Goal: Task Accomplishment & Management: Manage account settings

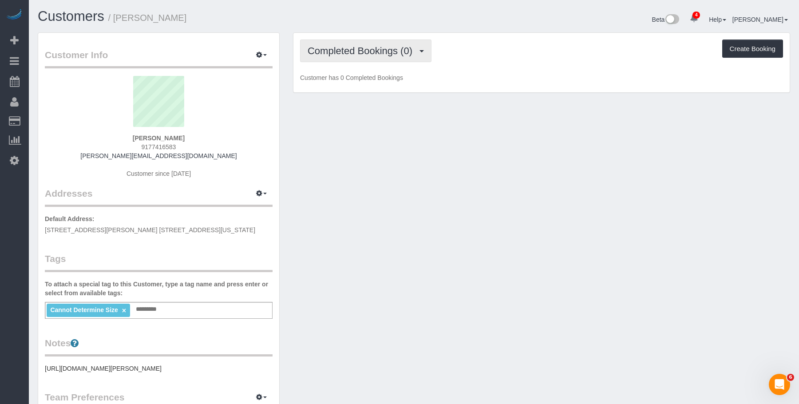
click at [361, 51] on span "Completed Bookings (0)" at bounding box center [362, 50] width 109 height 11
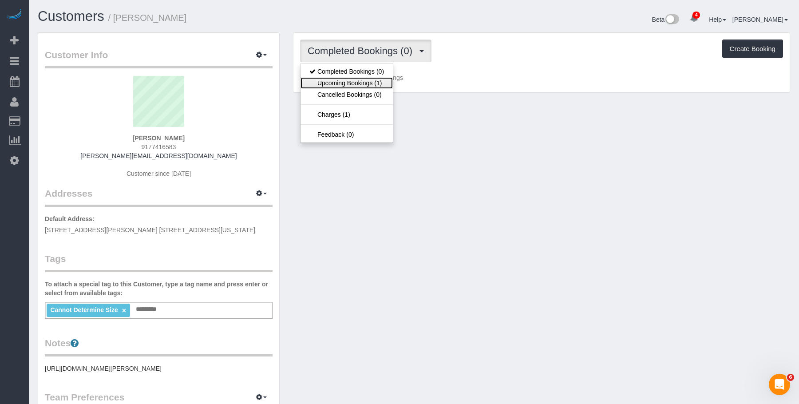
click at [363, 85] on link "Upcoming Bookings (1)" at bounding box center [347, 83] width 92 height 12
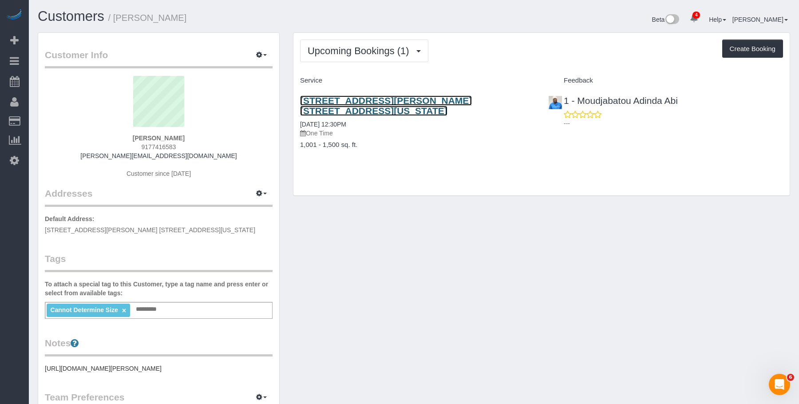
click at [414, 101] on link "[STREET_ADDRESS][PERSON_NAME] [STREET_ADDRESS][US_STATE]" at bounding box center [386, 105] width 172 height 20
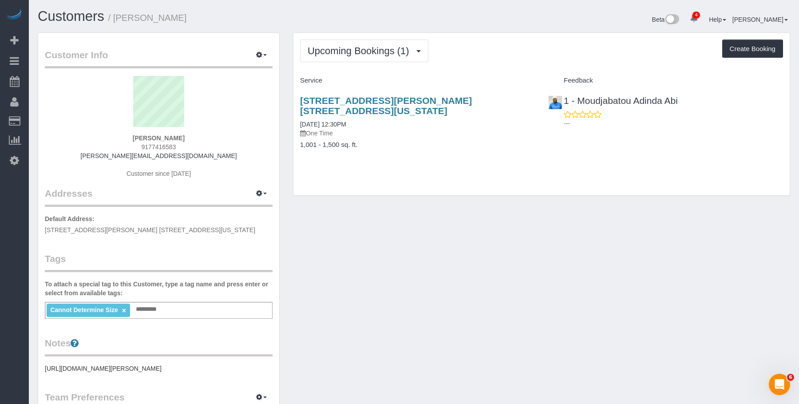
click at [190, 306] on div "Cannot Determine Size × Add a tag" at bounding box center [159, 310] width 228 height 17
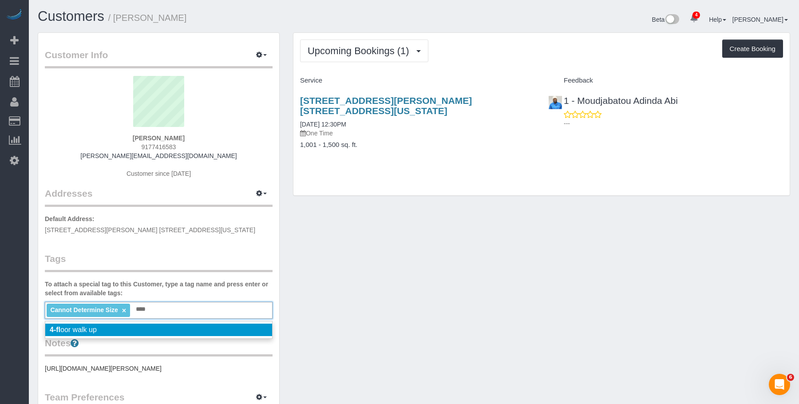
type input "****"
click at [155, 327] on li "4-fl oor walk up" at bounding box center [158, 330] width 227 height 12
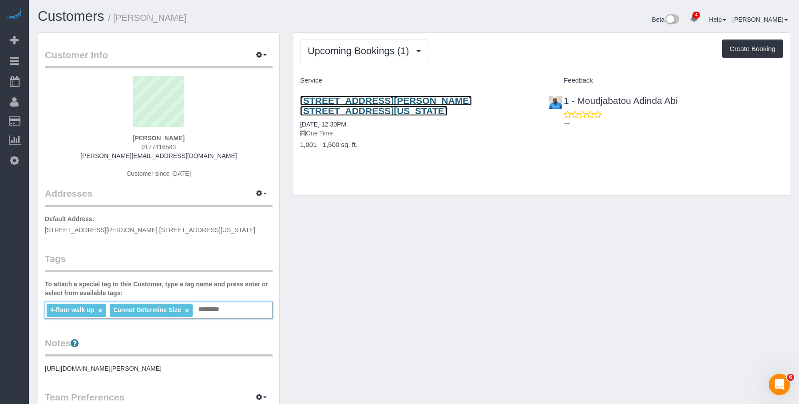
click at [468, 98] on link "105 Morton Street, Apt. 4b, New York, NY 10014" at bounding box center [386, 105] width 172 height 20
click at [369, 97] on link "105 Morton Street, Apt. 4b, New York, NY 10014" at bounding box center [386, 105] width 172 height 20
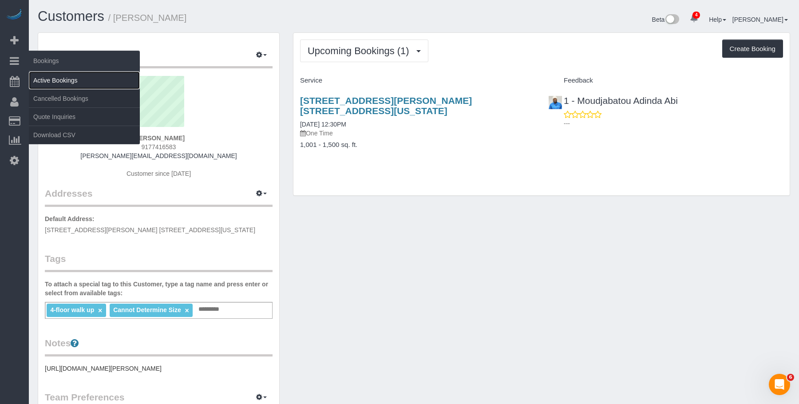
click at [67, 74] on link "Active Bookings" at bounding box center [84, 80] width 111 height 18
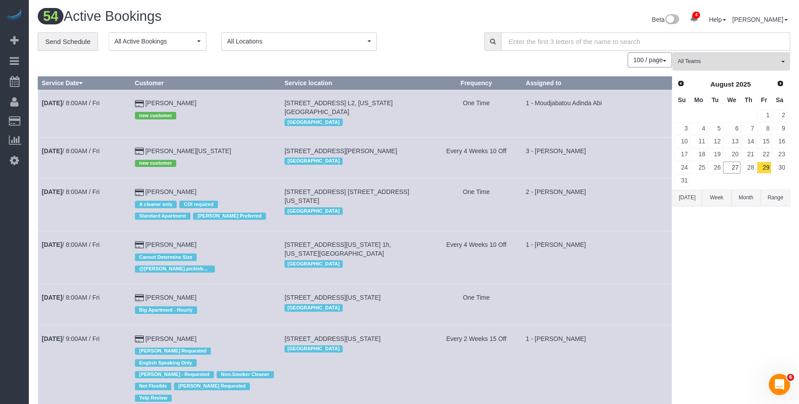
click at [718, 50] on input "text" at bounding box center [645, 41] width 289 height 18
click at [716, 54] on button "All Teams" at bounding box center [732, 61] width 118 height 18
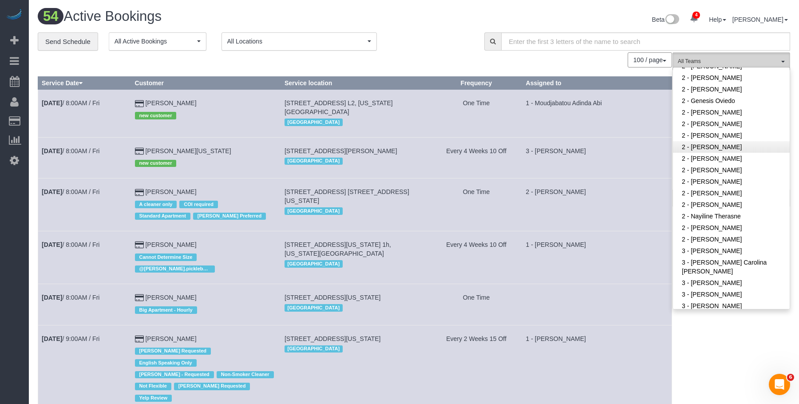
scroll to position [444, 0]
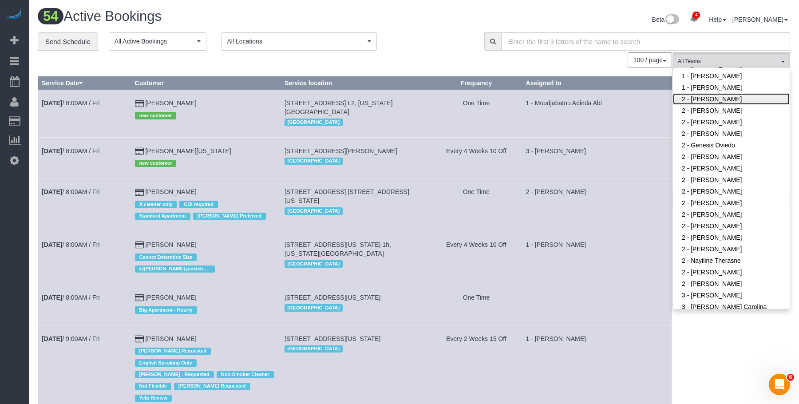
click at [717, 98] on link "2 - [PERSON_NAME]" at bounding box center [731, 99] width 117 height 12
click at [423, 29] on div "Beta 4 Your Notifications You have 0 alerts × You have 5 to charge for 08/26/20…" at bounding box center [605, 21] width 383 height 24
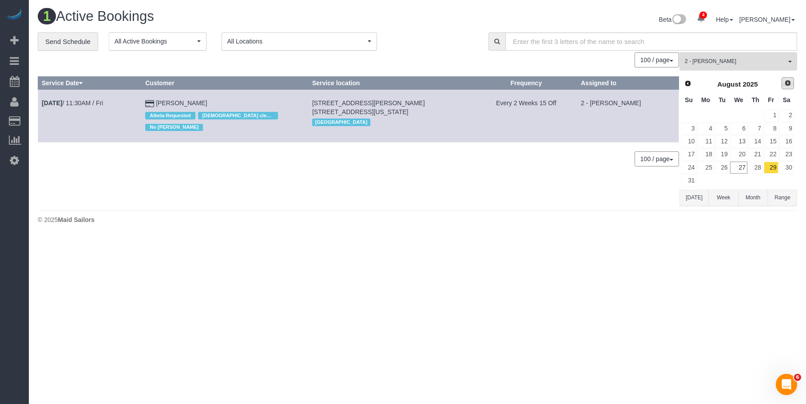
click at [787, 85] on span "Next" at bounding box center [787, 82] width 7 height 7
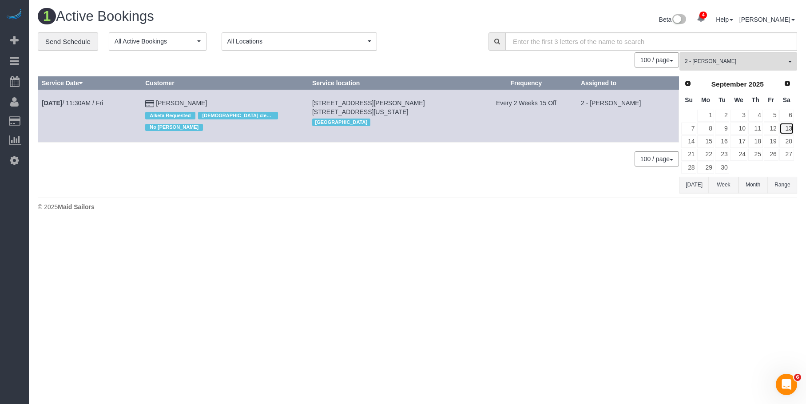
click at [792, 128] on link "13" at bounding box center [786, 129] width 15 height 12
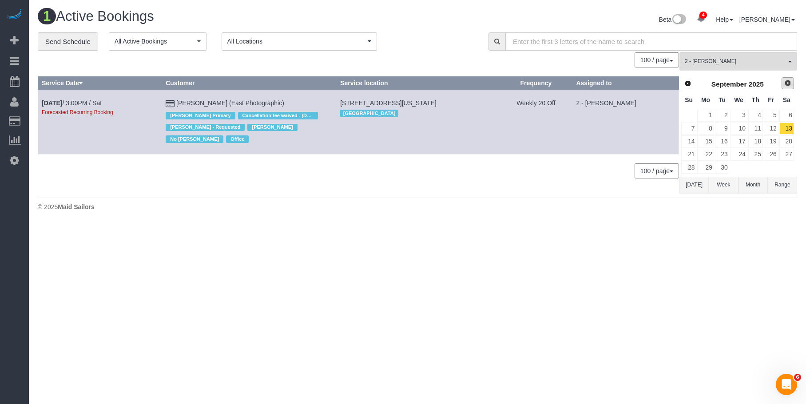
click at [787, 82] on span "Next" at bounding box center [787, 82] width 7 height 7
click at [787, 123] on link "11" at bounding box center [786, 129] width 15 height 12
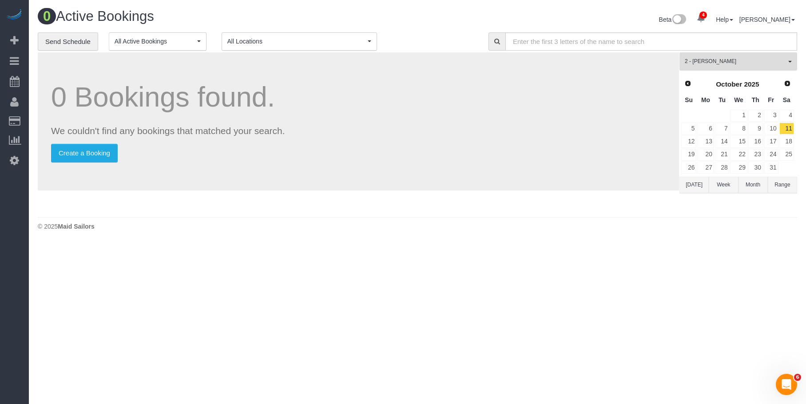
drag, startPoint x: 727, startPoint y: 59, endPoint x: 733, endPoint y: 123, distance: 65.1
click at [728, 59] on span "2 - [PERSON_NAME]" at bounding box center [735, 62] width 101 height 8
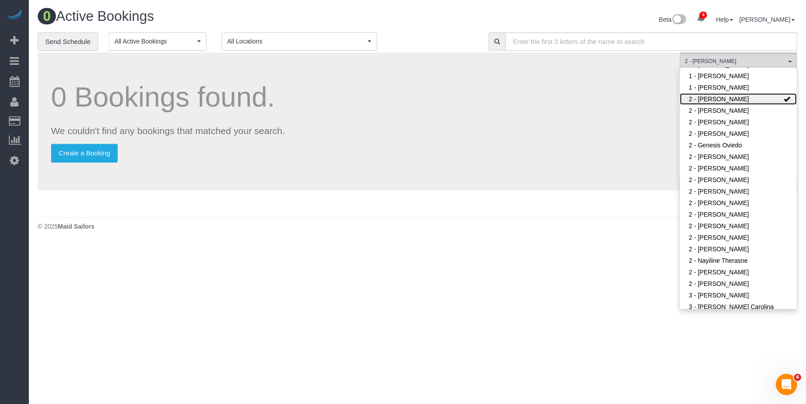
click at [759, 97] on link "2 - [PERSON_NAME]" at bounding box center [738, 99] width 117 height 12
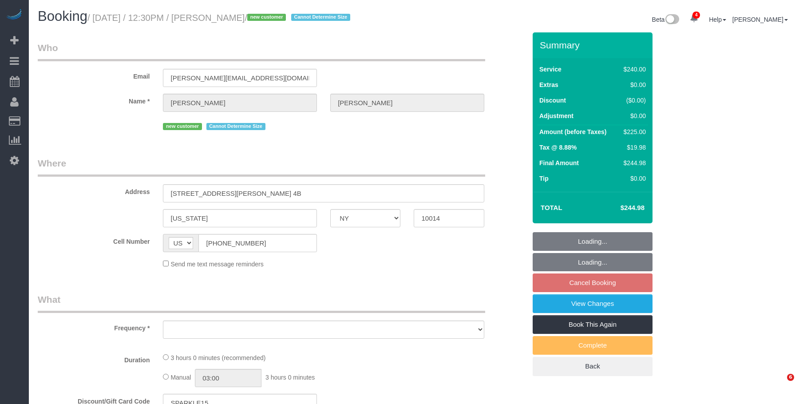
select select "NY"
select select "180"
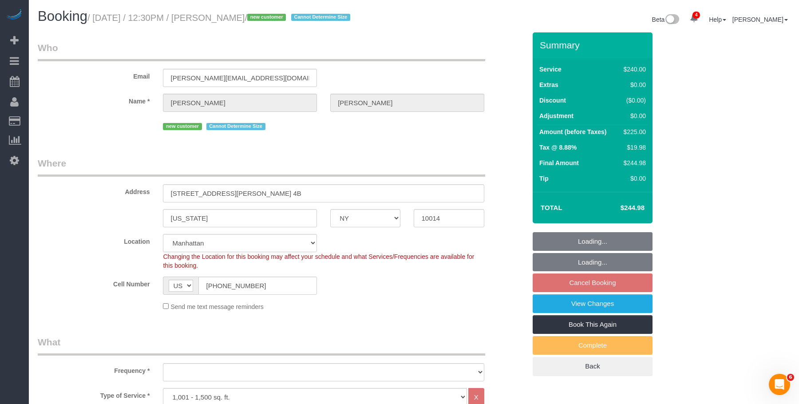
select select "object:743"
select select "string:stripe-pm_1S06iu4VGloSiKo7aXpOO58t"
select select "number:89"
select select "number:90"
select select "number:15"
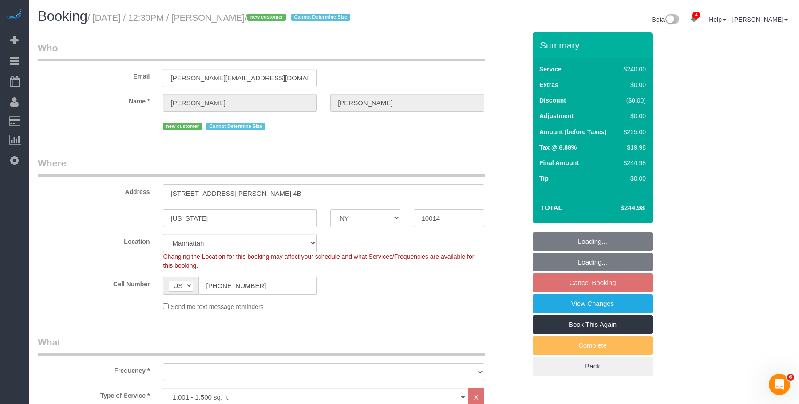
select select "number:5"
select select "object:906"
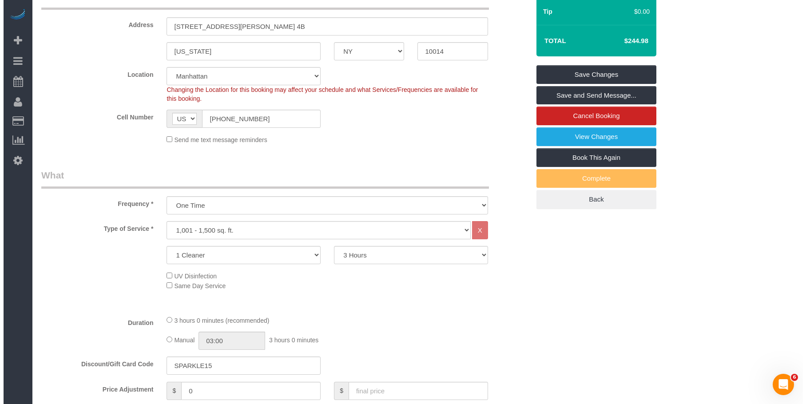
scroll to position [75, 0]
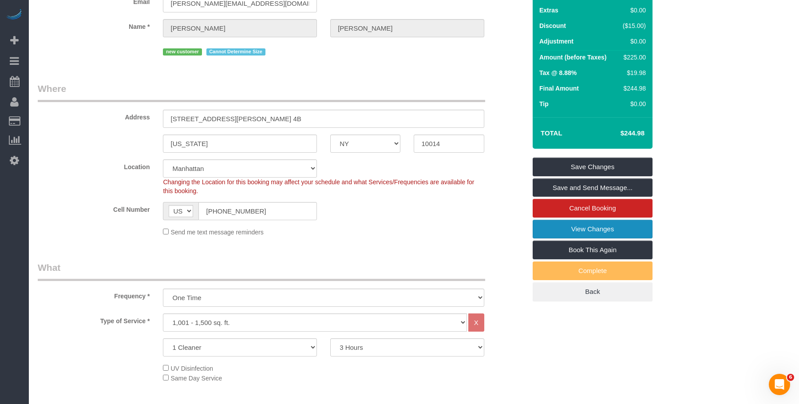
click at [567, 232] on link "View Changes" at bounding box center [593, 229] width 120 height 19
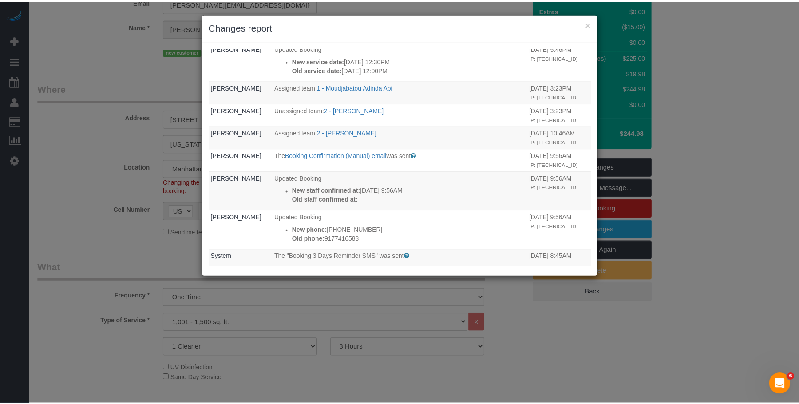
scroll to position [0, 0]
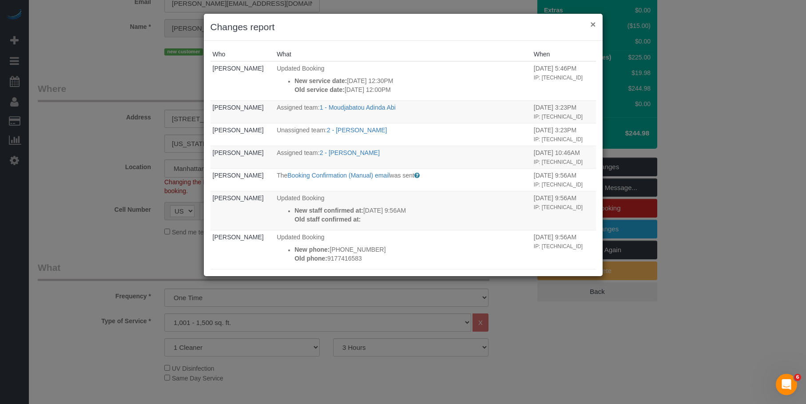
click at [593, 24] on button "×" at bounding box center [592, 24] width 5 height 9
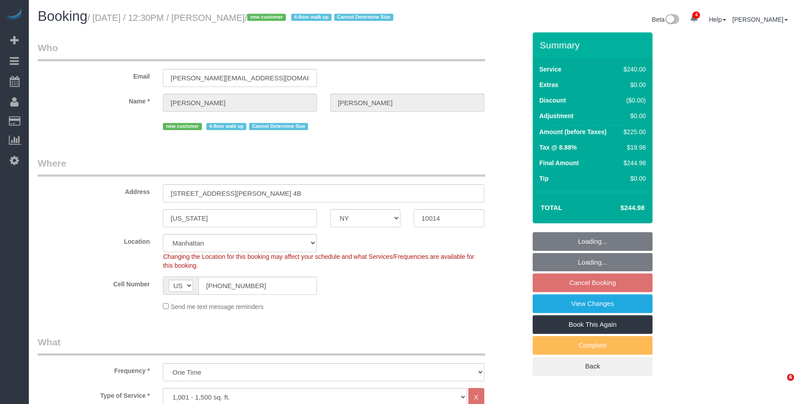
select select "NY"
select select "180"
select select "number:89"
select select "number:90"
select select "number:15"
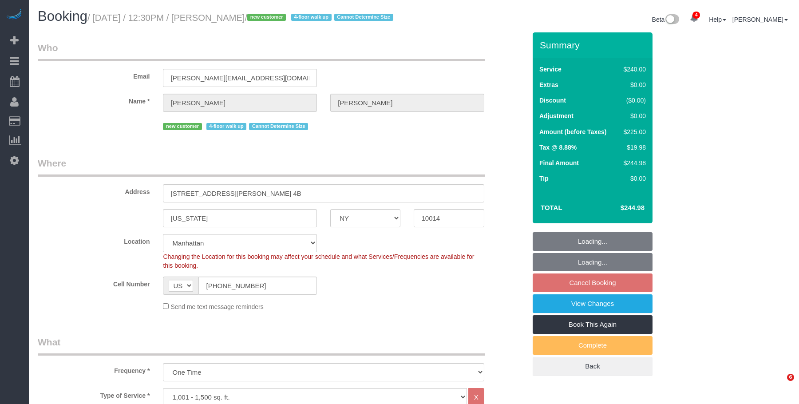
select select "number:5"
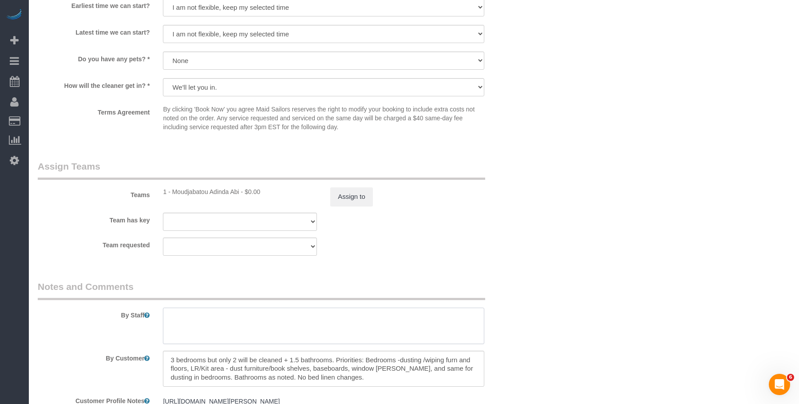
click at [253, 333] on textarea at bounding box center [323, 326] width 321 height 36
paste textarea "It’s a 4-floor walk-up."
type textarea "It’s a 4-floor walk-up."
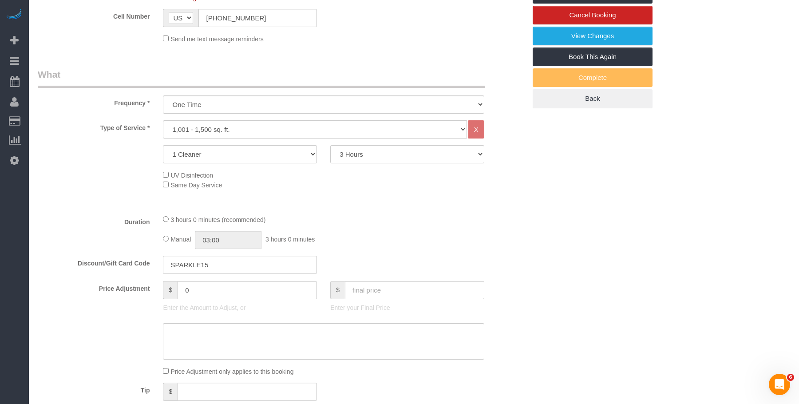
scroll to position [89, 0]
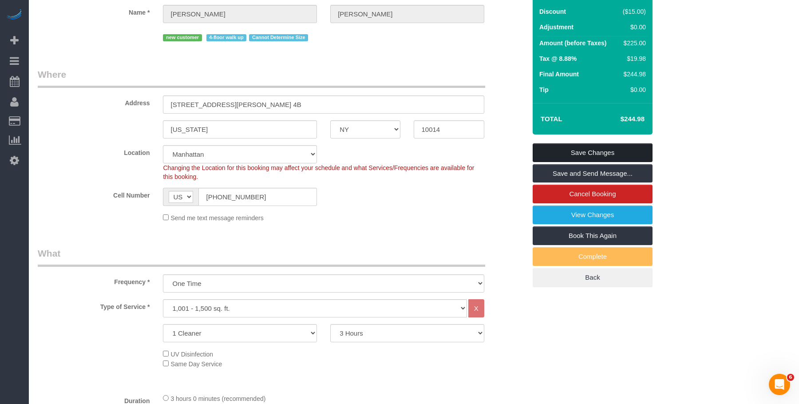
click at [616, 162] on link "Save Changes" at bounding box center [593, 152] width 120 height 19
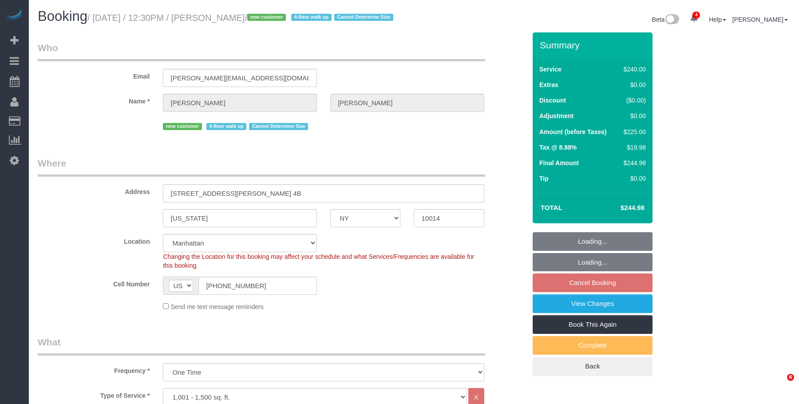
select select "NY"
select select "180"
select select "number:89"
select select "number:90"
select select "number:15"
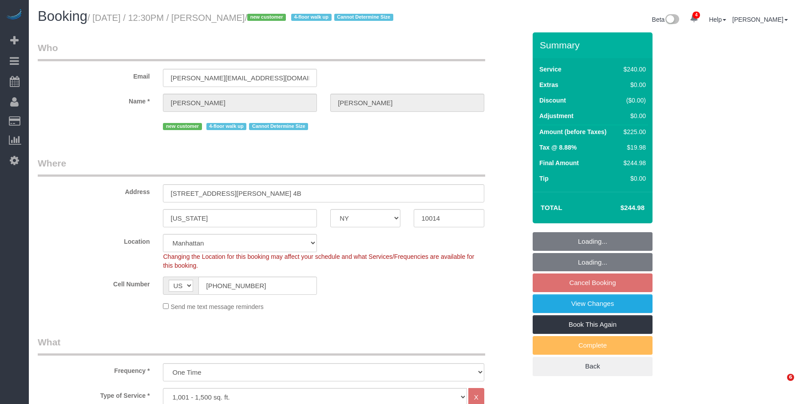
select select "number:5"
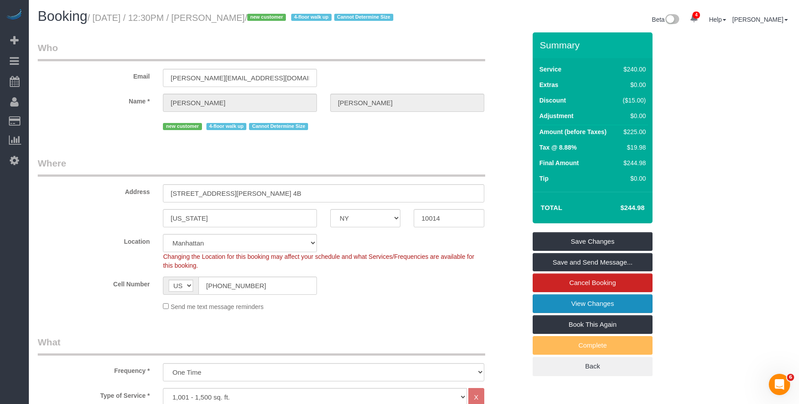
click at [554, 313] on link "View Changes" at bounding box center [593, 303] width 120 height 19
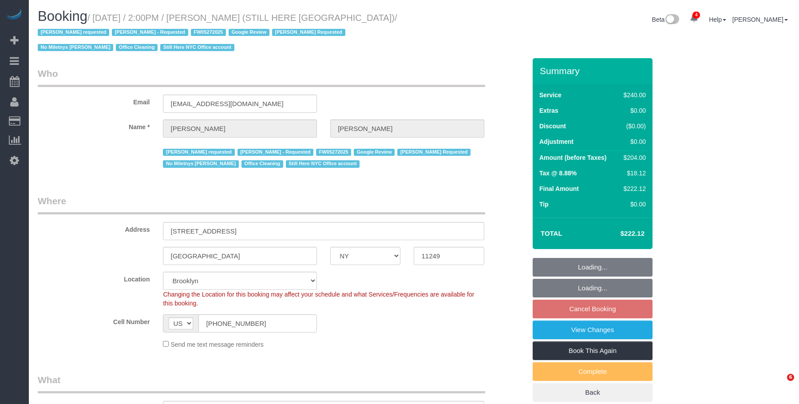
select select "NY"
select select "number:89"
select select "number:90"
select select "number:15"
select select "number:5"
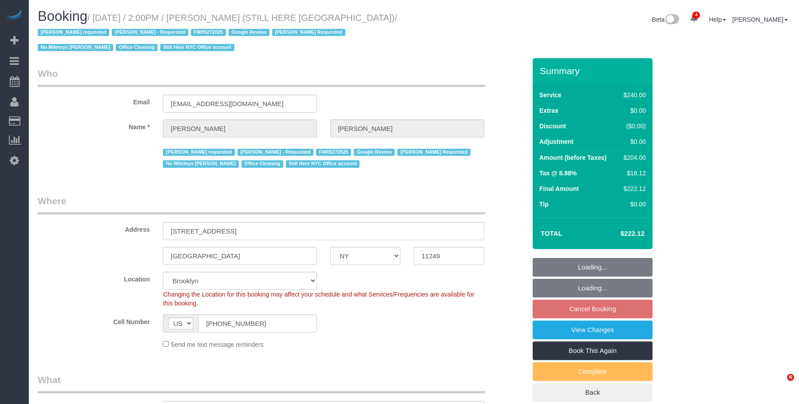
select select "object:1334"
select select "string:stripe-pm_1QY8Py4VGloSiKo7kVLuacfg"
select select "spot7"
select select "180"
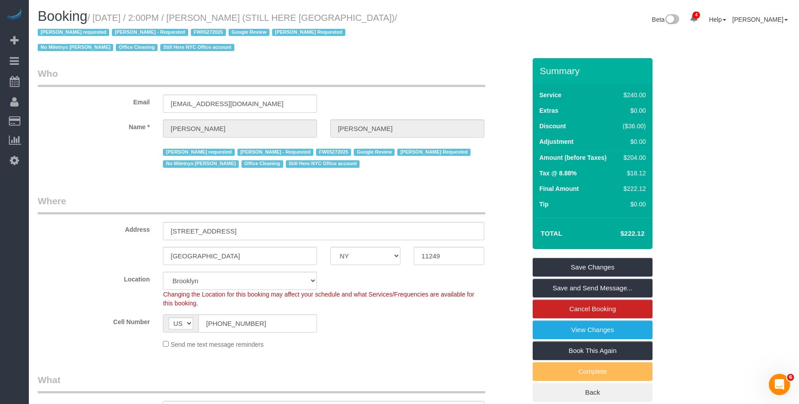
drag, startPoint x: 438, startPoint y: 63, endPoint x: 443, endPoint y: 63, distance: 4.5
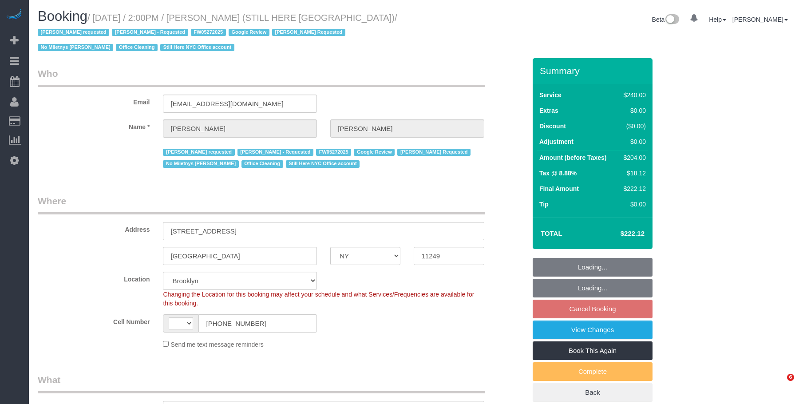
select select "NY"
select select "string:stripe-pm_1QY8Py4VGloSiKo7kVLuacfg"
select select "180"
select select "object:562"
select select "number:89"
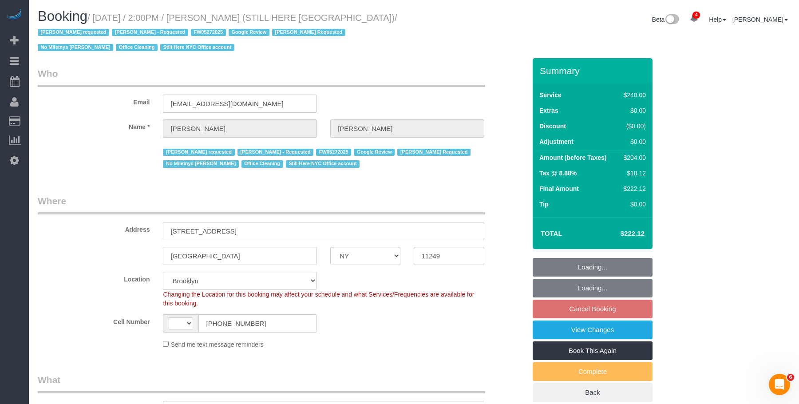
select select "number:90"
select select "number:15"
select select "number:5"
select select "string:[GEOGRAPHIC_DATA]"
select select "spot7"
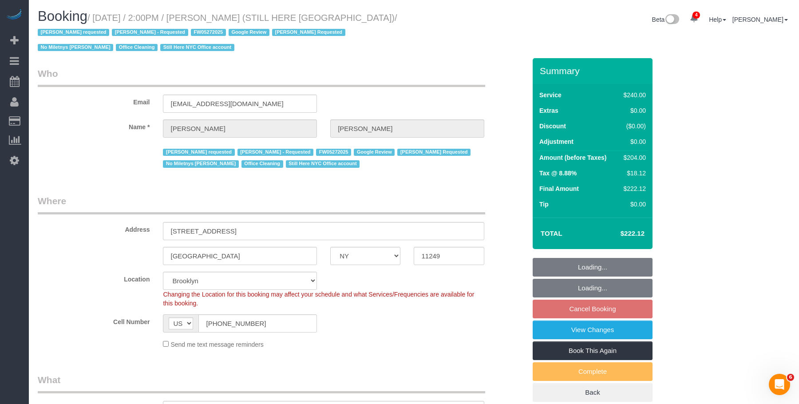
select select "object:1334"
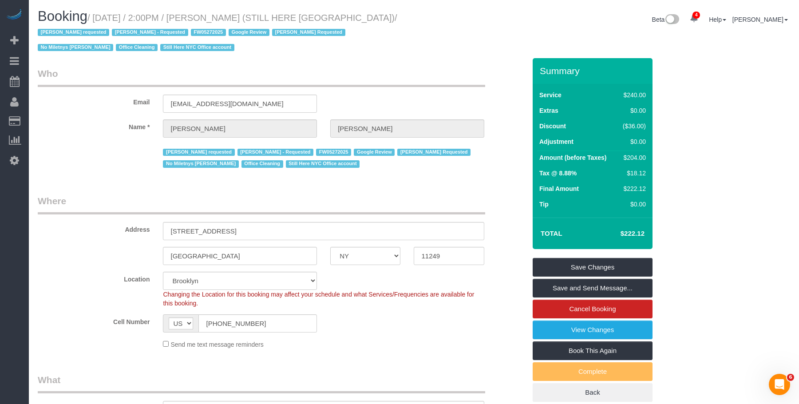
drag, startPoint x: 417, startPoint y: 41, endPoint x: 413, endPoint y: 13, distance: 28.8
click at [418, 41] on div "Booking / September 03, 2025 / 2:00PM / William Jewkes (STILL HERE NYC) / Ana A…" at bounding box center [414, 33] width 766 height 49
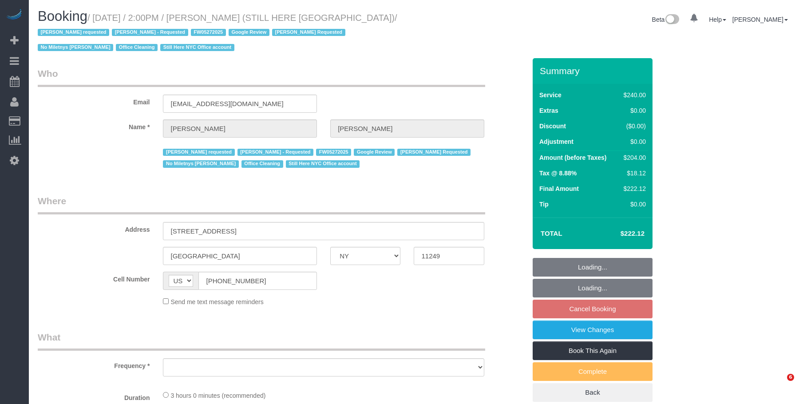
select select "NY"
click at [433, 42] on div "Booking / [DATE] / 2:00PM / [PERSON_NAME] (STILL HERE [GEOGRAPHIC_DATA]) / [PER…" at bounding box center [414, 33] width 766 height 49
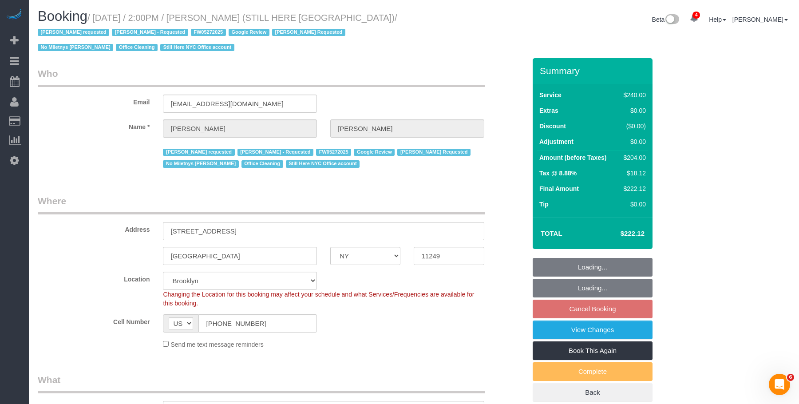
select select "object:680"
select select "string:stripe-pm_1QY8Py4VGloSiKo7kVLuacfg"
select select "spot7"
select select "number:89"
select select "number:90"
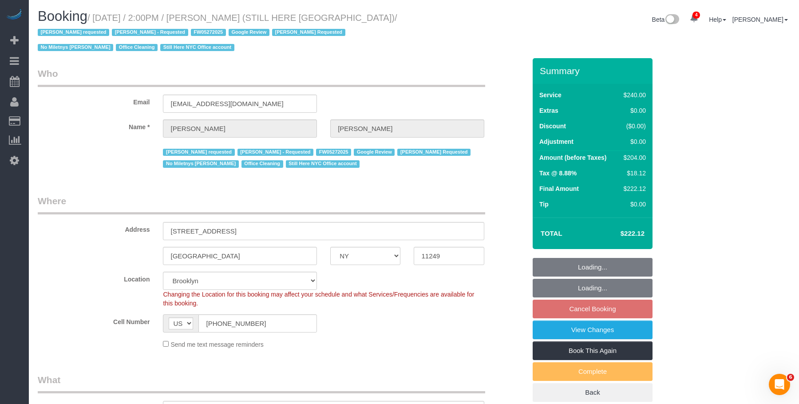
select select "number:15"
select select "number:5"
select select "object:1334"
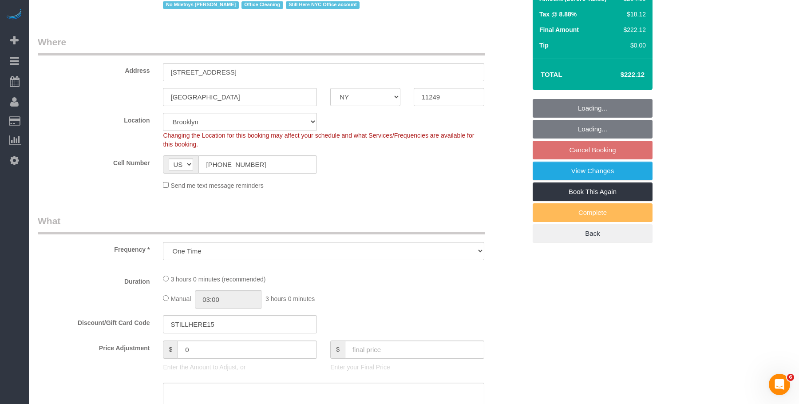
select select "180"
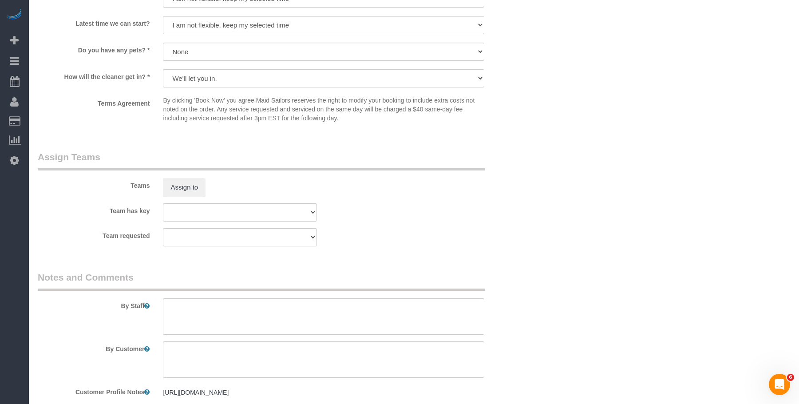
scroll to position [932, 0]
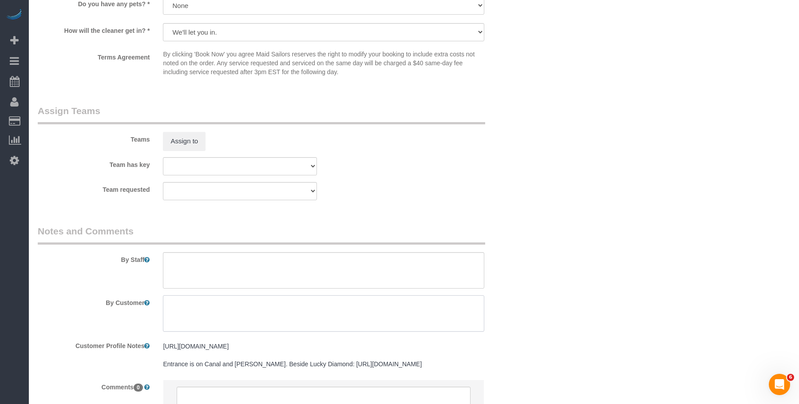
click at [302, 308] on textarea at bounding box center [323, 313] width 321 height 36
paste textarea "Clean our new ~400 sq. ft. retail space in preparation for opening, including t…"
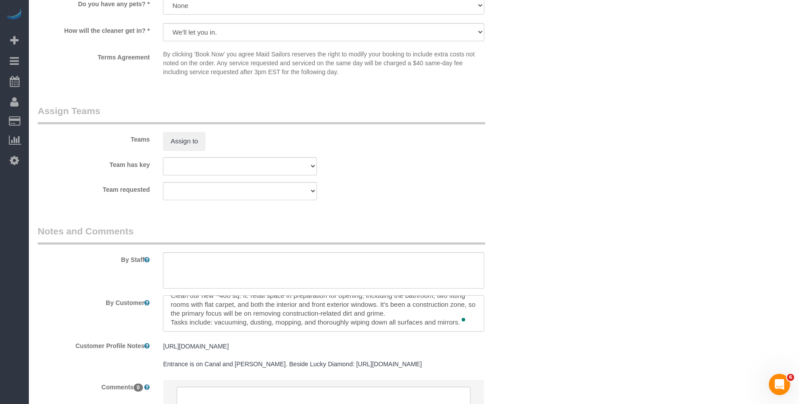
scroll to position [9, 0]
type textarea "Clean our new ~400 sq. ft. retail space in preparation for opening, including t…"
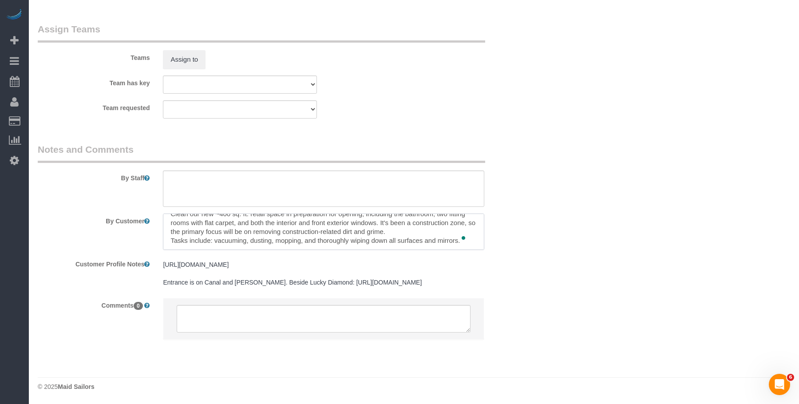
scroll to position [1023, 0]
click at [249, 317] on textarea at bounding box center [323, 319] width 293 height 28
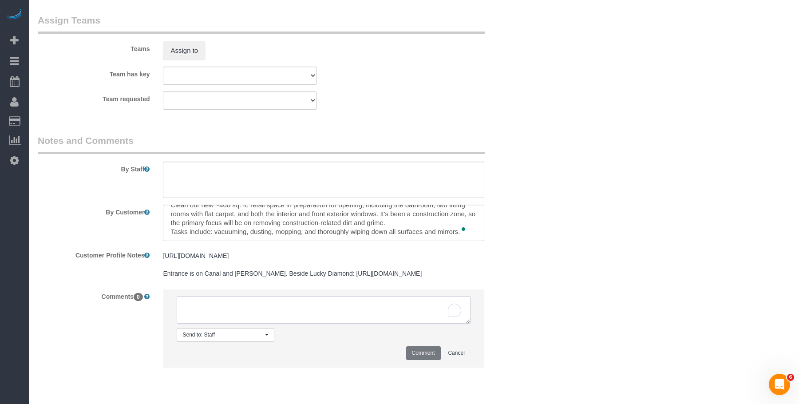
paste textarea "Doesn't need to be Isabella if she's not available!"
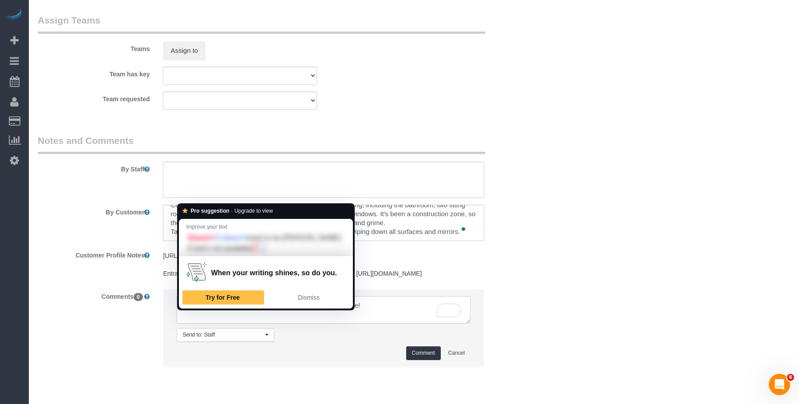
click at [186, 313] on textarea "To enrich screen reader interactions, please activate Accessibility in Grammarl…" at bounding box center [323, 310] width 293 height 28
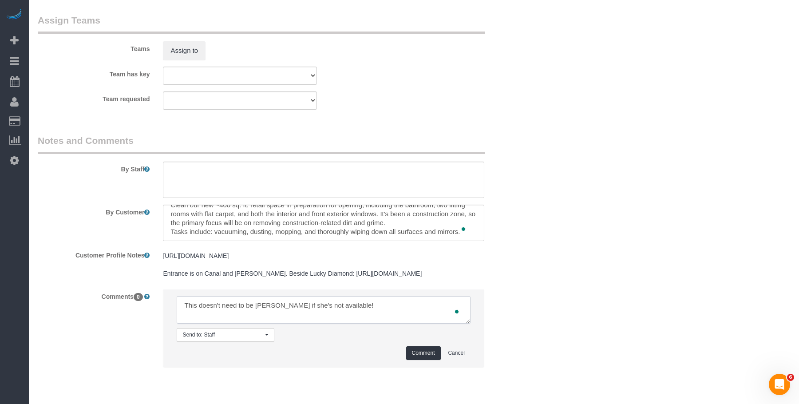
click at [385, 309] on textarea "To enrich screen reader interactions, please activate Accessibility in Grammarl…" at bounding box center [323, 310] width 293 height 28
type textarea "This doesn't need to be [PERSON_NAME] if she's not available."
click at [414, 358] on button "Comment" at bounding box center [423, 353] width 35 height 14
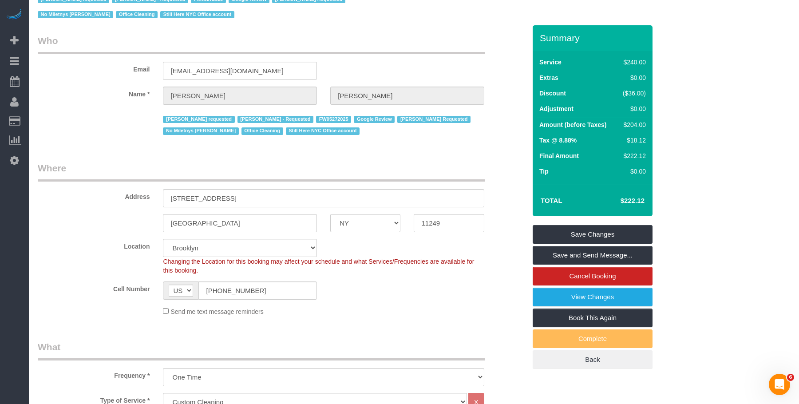
scroll to position [2, 0]
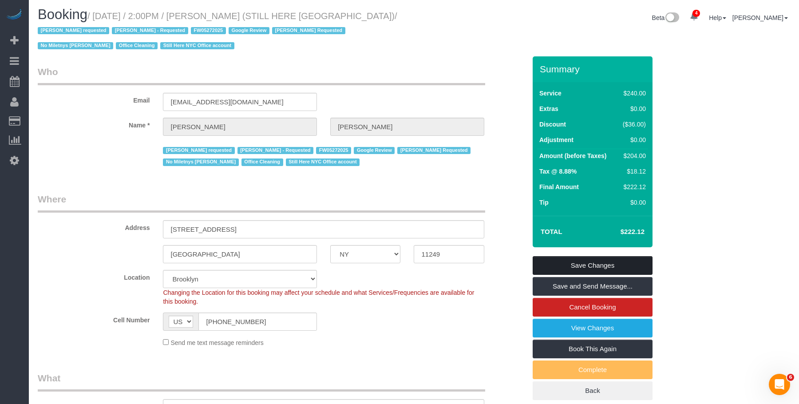
click at [618, 268] on link "Save Changes" at bounding box center [593, 265] width 120 height 19
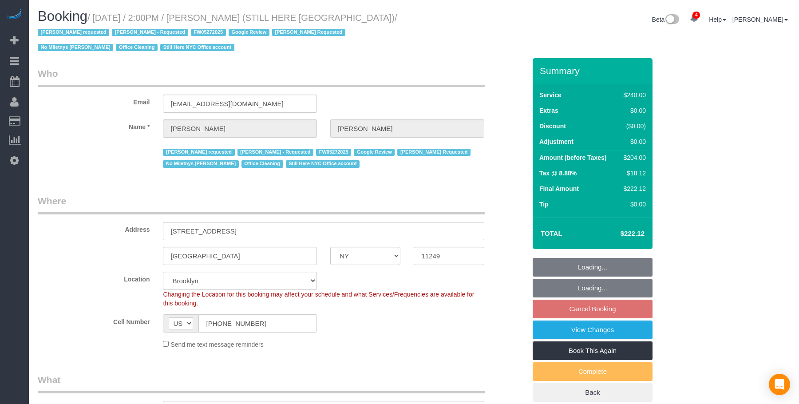
select select "NY"
select select "180"
select select "spot7"
select select "number:89"
select select "number:90"
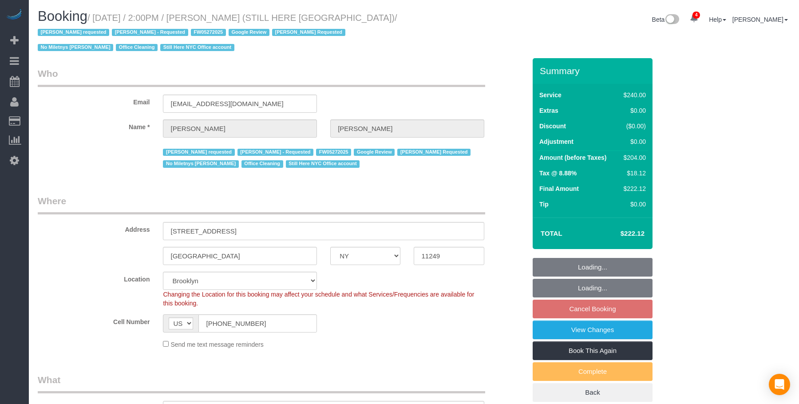
select select "number:15"
select select "number:5"
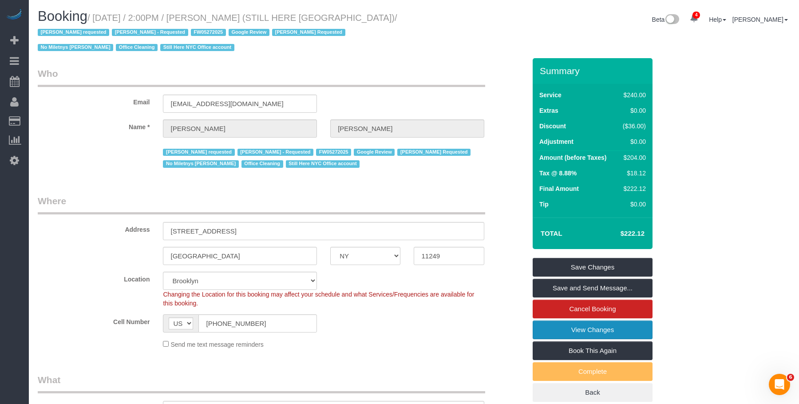
click at [561, 333] on link "View Changes" at bounding box center [593, 330] width 120 height 19
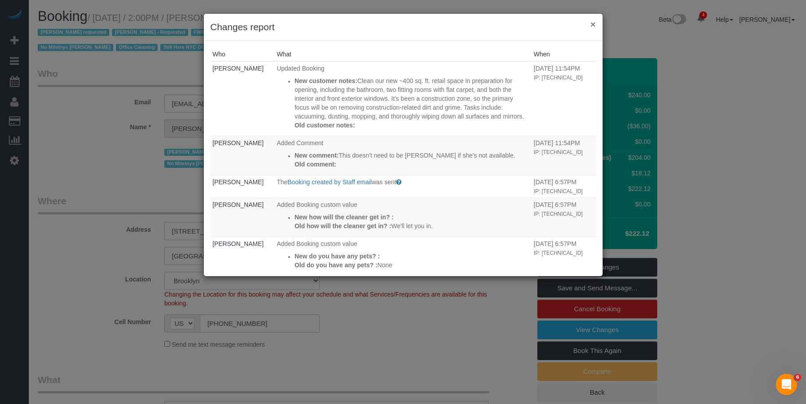
drag, startPoint x: 594, startPoint y: 25, endPoint x: 541, endPoint y: 25, distance: 52.8
click at [594, 25] on button "×" at bounding box center [592, 24] width 5 height 9
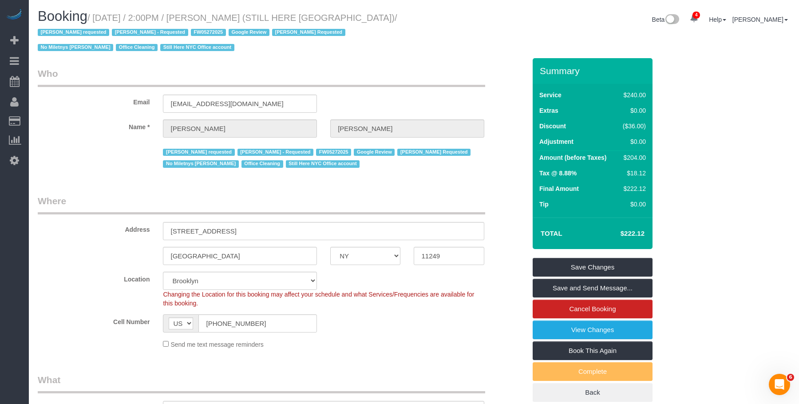
drag, startPoint x: 96, startPoint y: 16, endPoint x: 365, endPoint y: 17, distance: 269.0
click at [365, 17] on small "/ [DATE] / 2:00PM / [PERSON_NAME] (STILL HERE [GEOGRAPHIC_DATA]) / [PERSON_NAME…" at bounding box center [218, 33] width 360 height 40
copy small "[DATE] / 2:00PM / [PERSON_NAME] (STILL HERE [GEOGRAPHIC_DATA])"
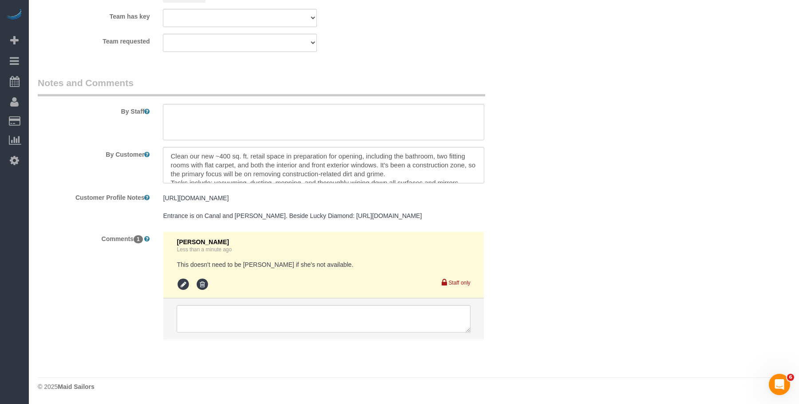
scroll to position [9, 0]
